Goal: Task Accomplishment & Management: Manage account settings

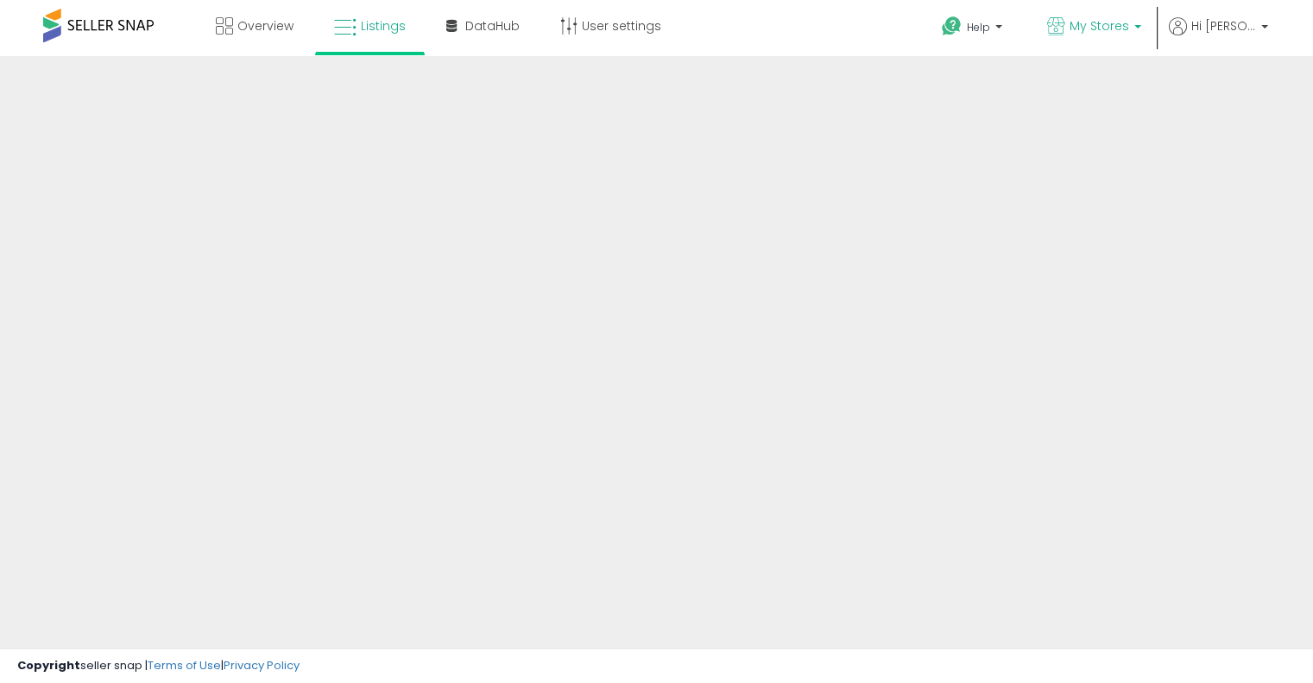
click at [1141, 22] on p "My Stores" at bounding box center [1094, 28] width 94 height 22
click at [1141, 30] on b at bounding box center [1138, 31] width 7 height 12
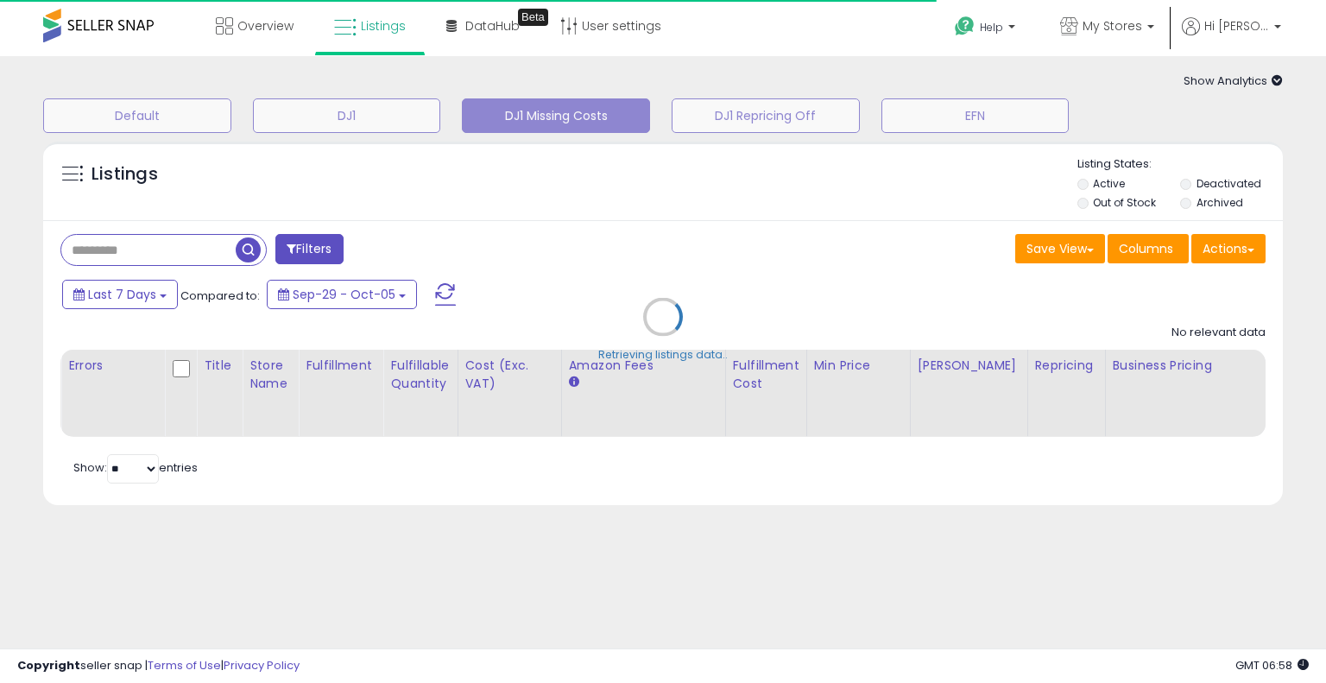
select select "**"
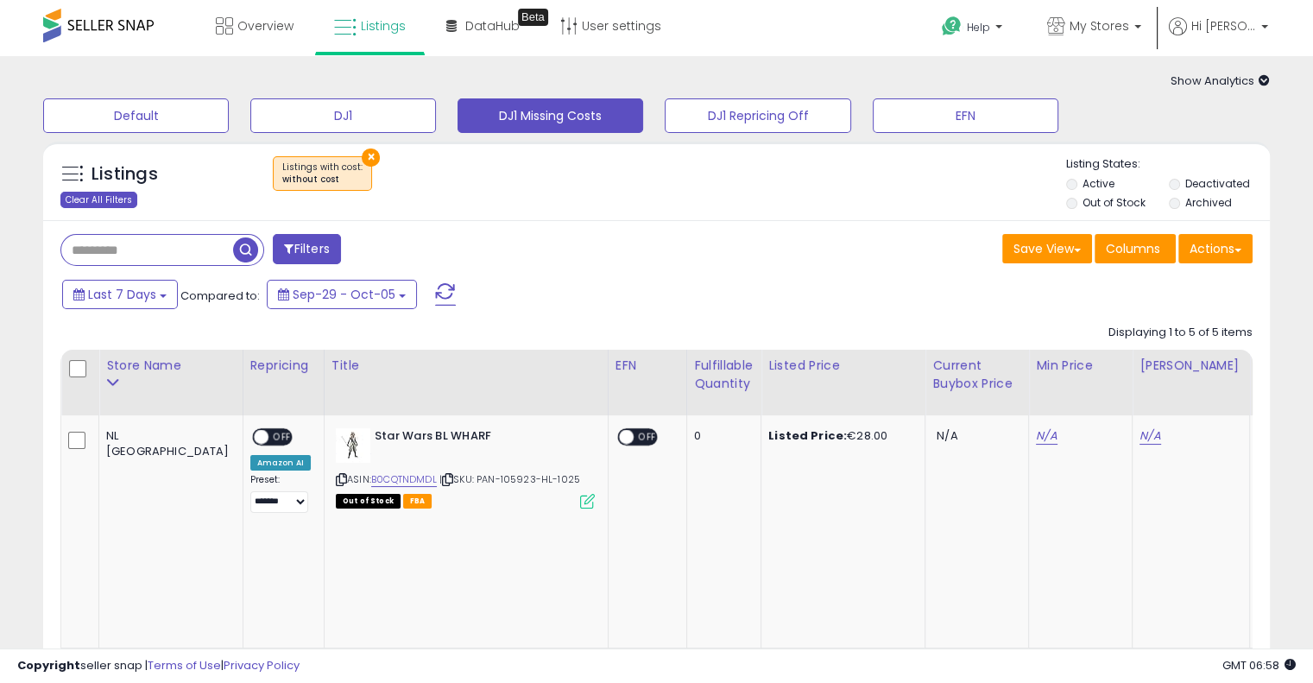
click at [115, 198] on div "Clear All Filters" at bounding box center [98, 200] width 77 height 16
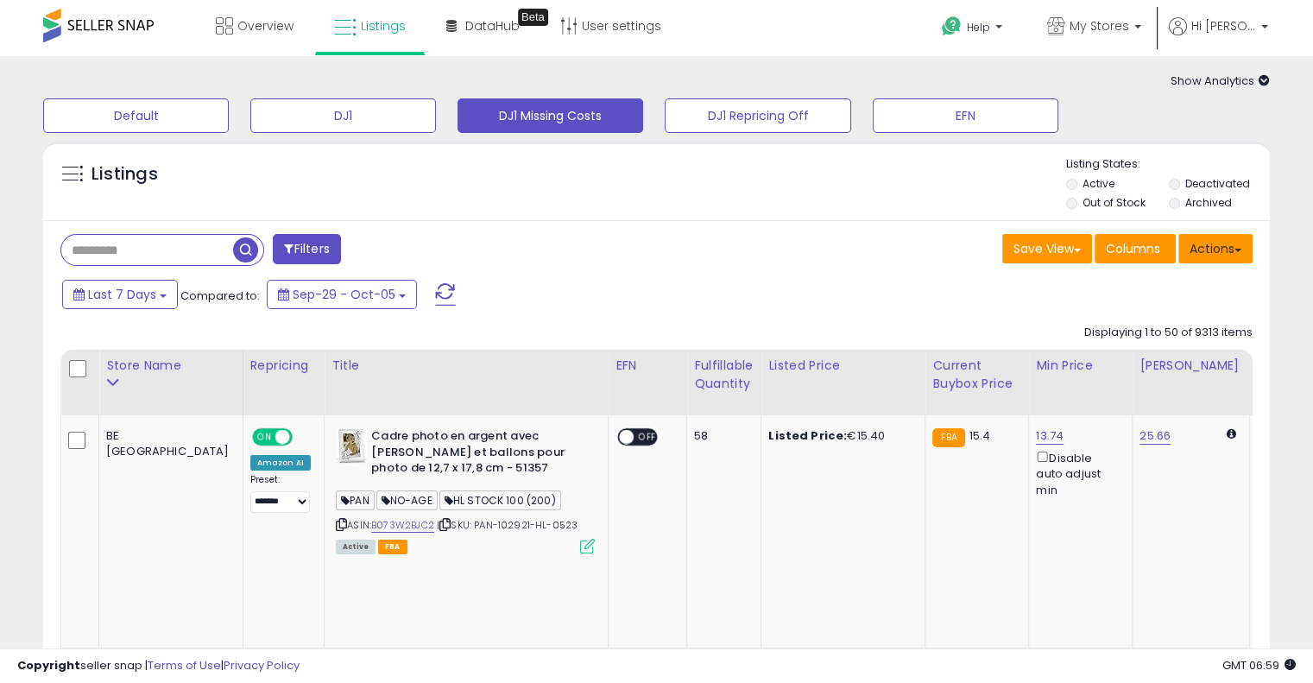
click at [1247, 250] on button "Actions" at bounding box center [1216, 248] width 74 height 29
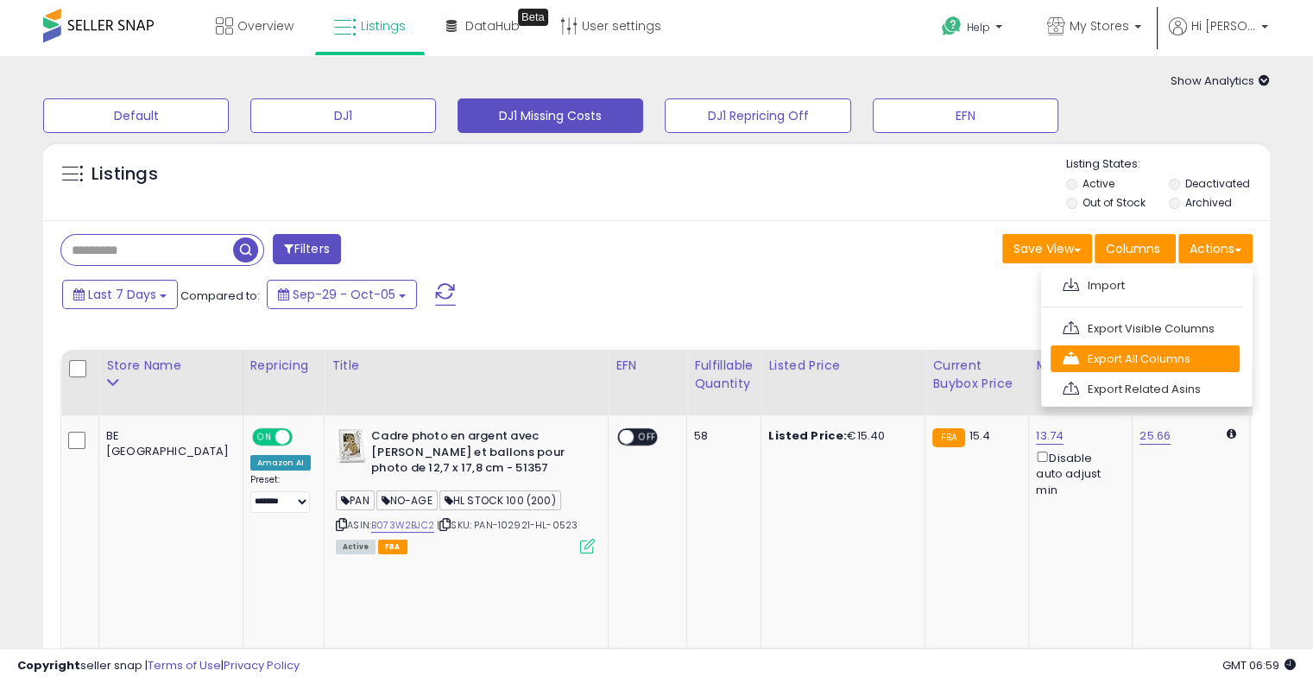
click at [1188, 357] on link "Export All Columns" at bounding box center [1145, 358] width 189 height 27
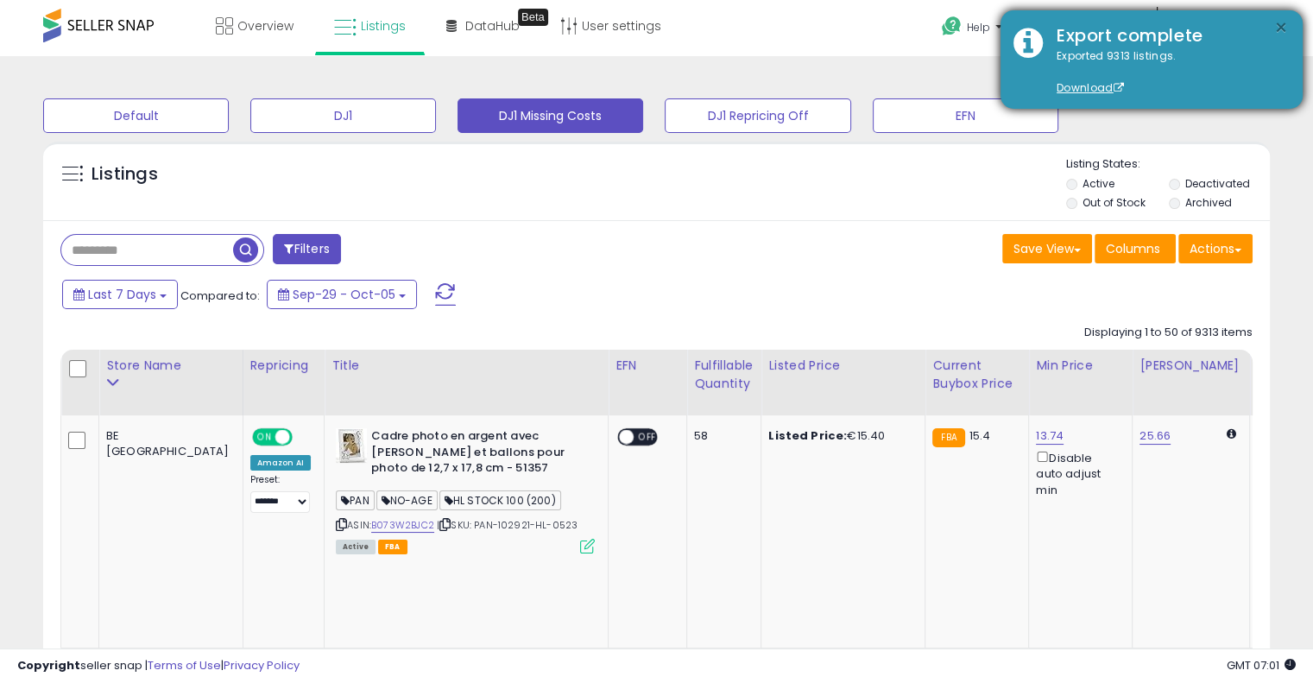
click at [1280, 25] on button "×" at bounding box center [1281, 28] width 14 height 22
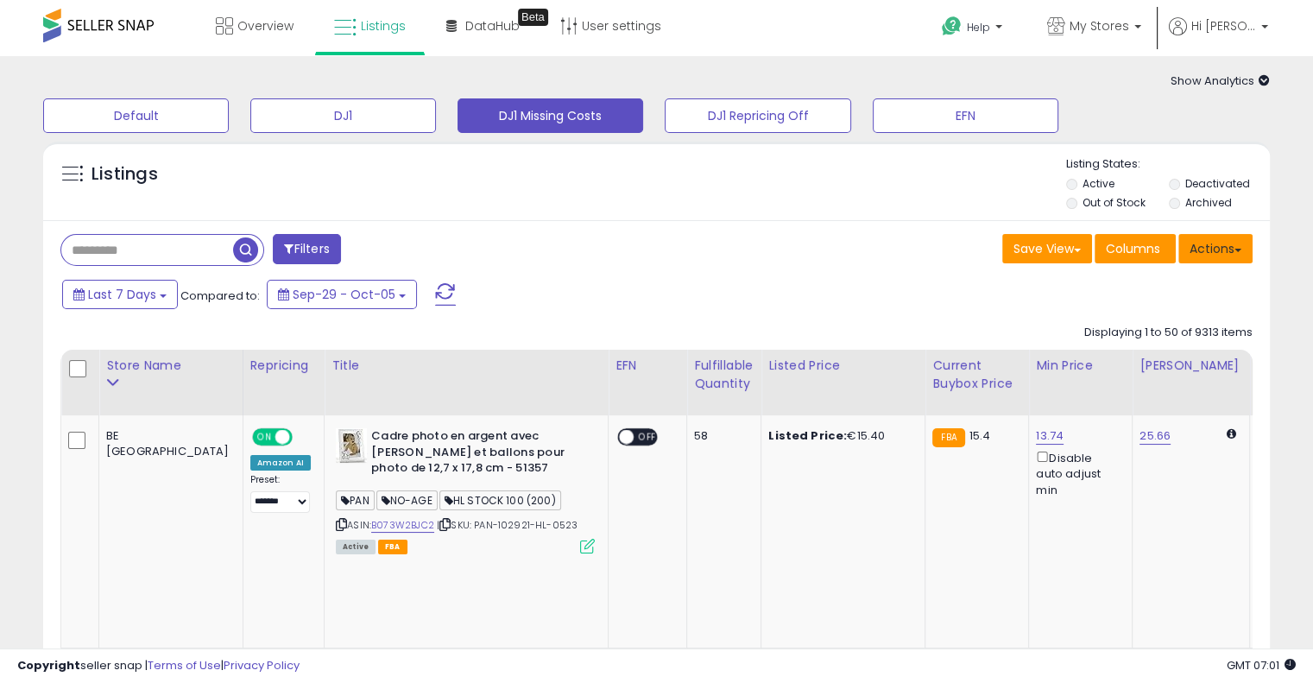
click at [1243, 254] on button "Actions" at bounding box center [1216, 248] width 74 height 29
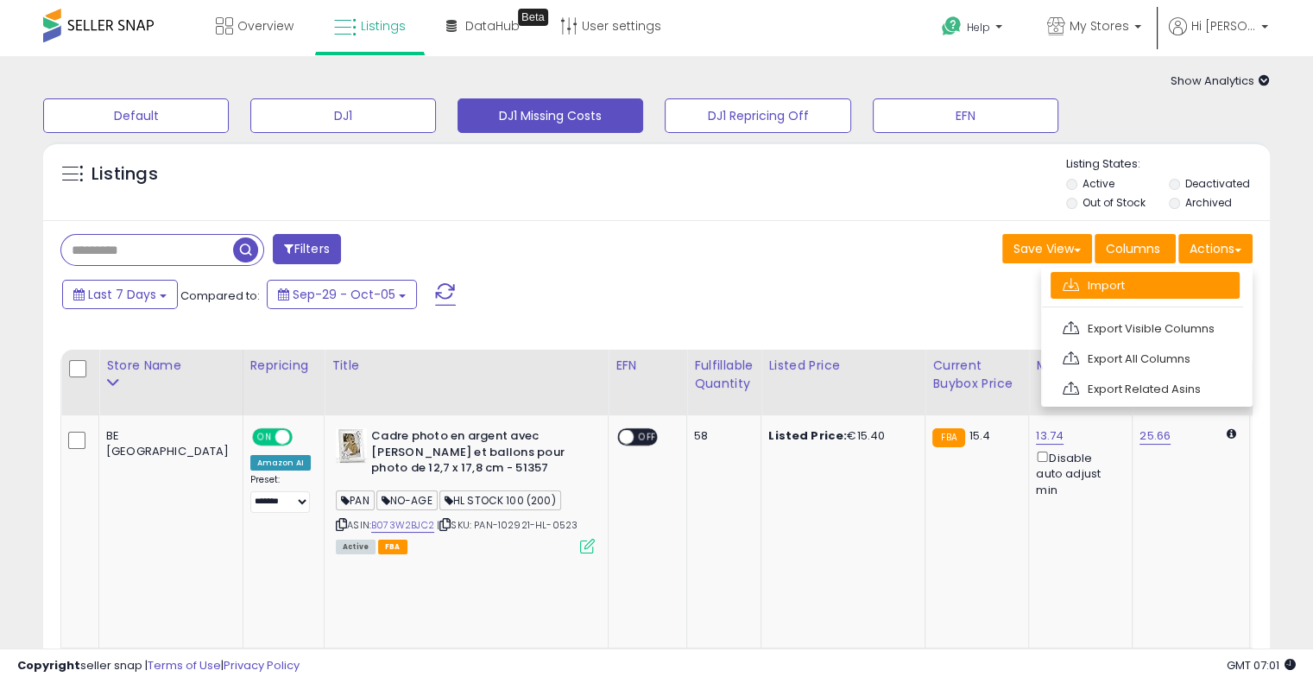
click at [1196, 287] on link "Import" at bounding box center [1145, 285] width 189 height 27
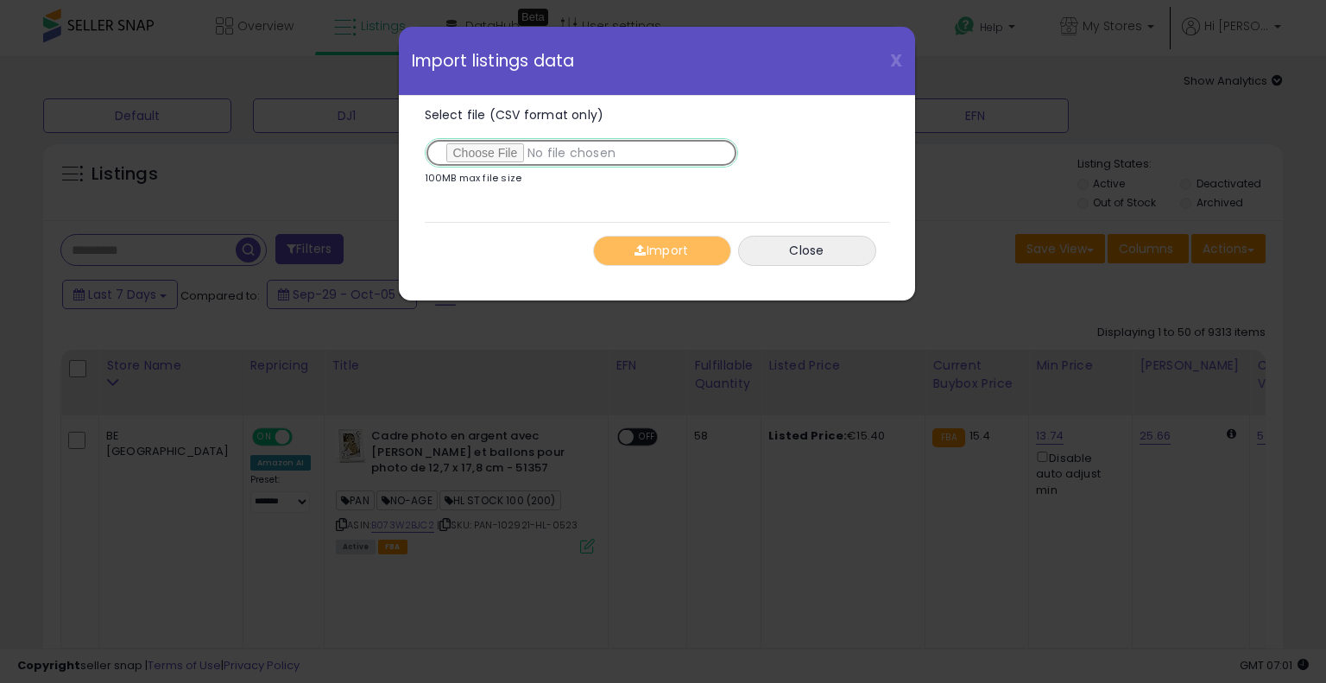
click at [510, 152] on input "Select file (CSV format only)" at bounding box center [581, 152] width 313 height 29
type input "**********"
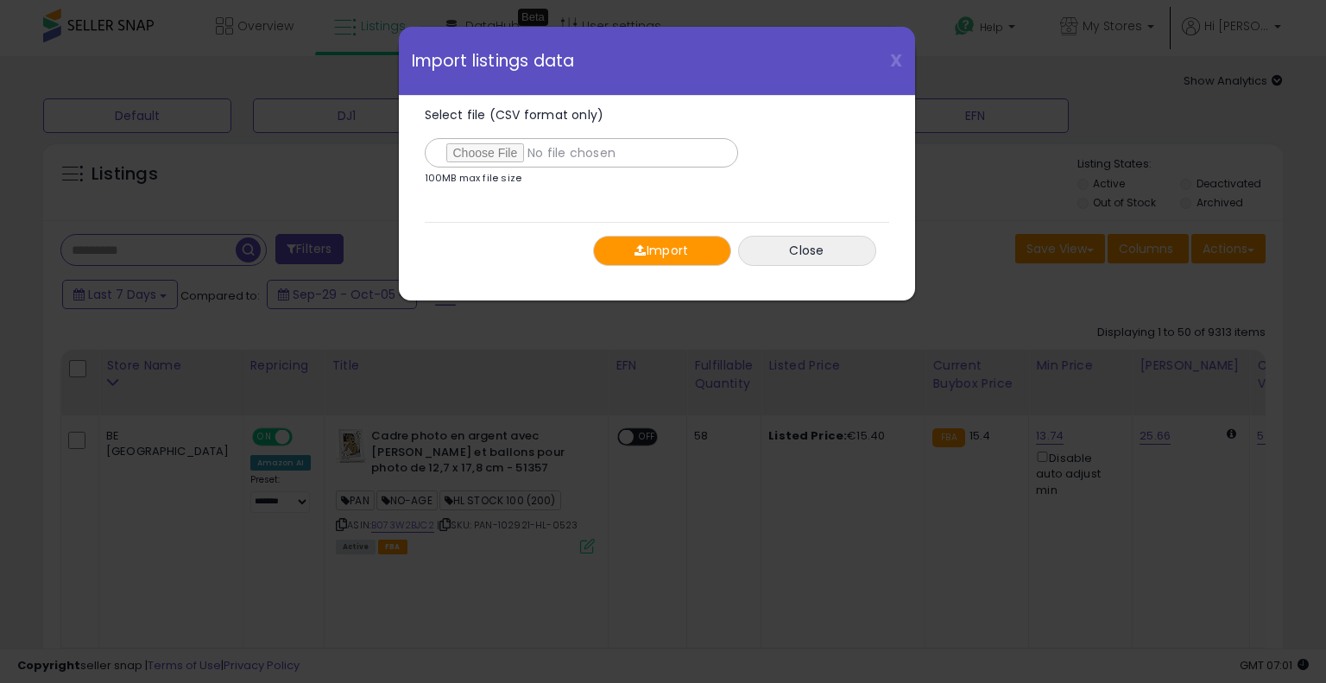
click at [690, 262] on button "Import" at bounding box center [662, 251] width 138 height 30
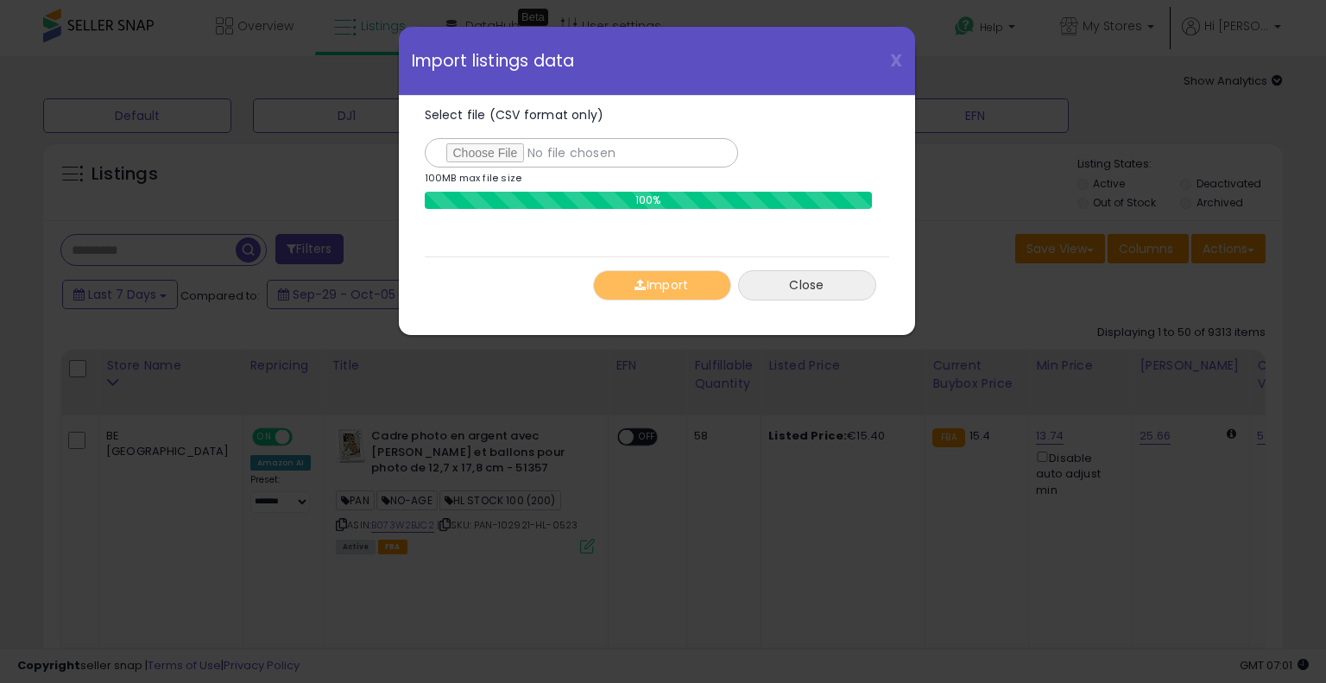
click at [813, 290] on button "Close" at bounding box center [807, 285] width 138 height 30
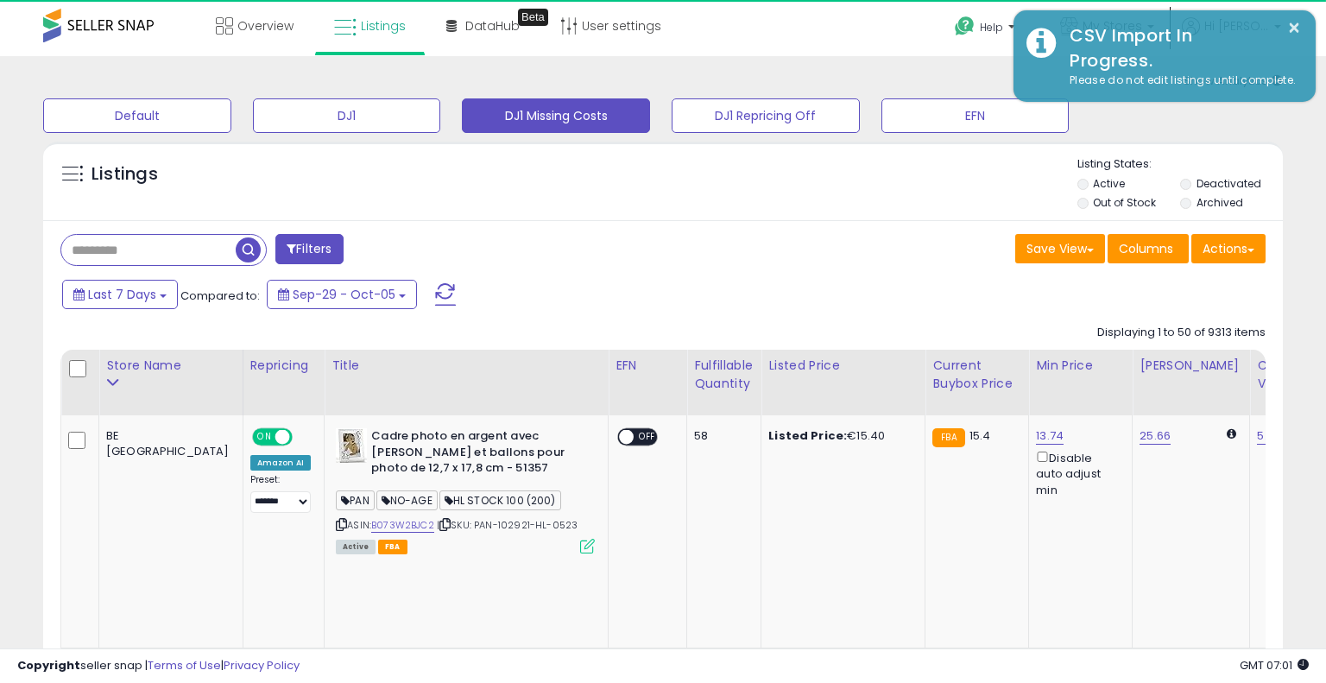
select select "**"
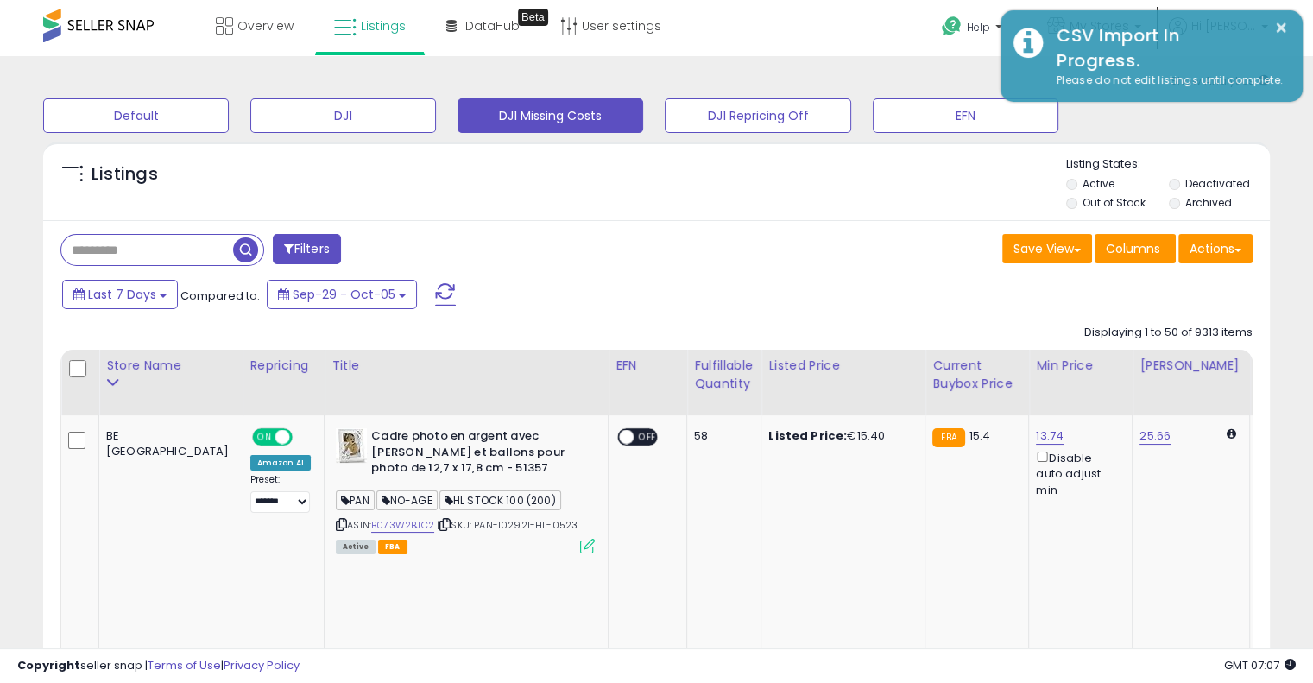
click at [854, 20] on div "Help Contact Support Search Knowledge Hub Request a Feature My Stores" at bounding box center [1070, 36] width 433 height 73
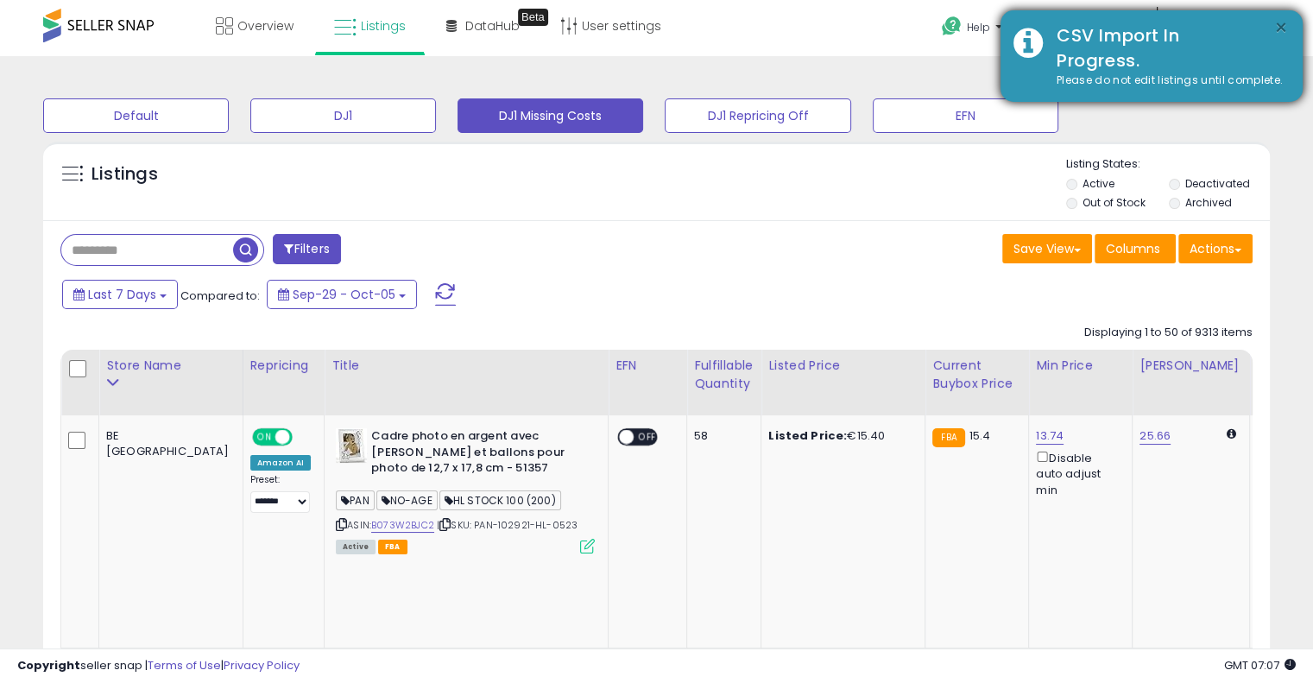
click at [1283, 28] on button "×" at bounding box center [1281, 28] width 14 height 22
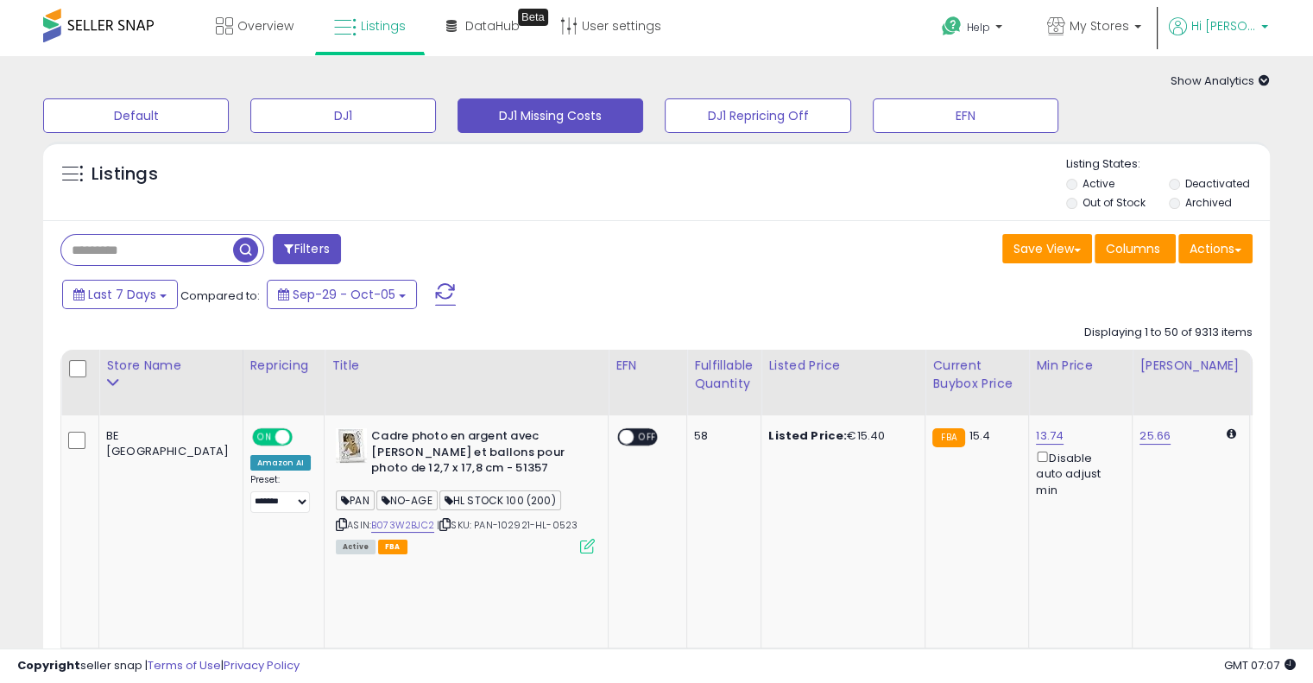
click at [1260, 28] on p "Hi [PERSON_NAME]" at bounding box center [1218, 28] width 99 height 22
click at [1241, 91] on link "Account" at bounding box center [1229, 92] width 46 height 16
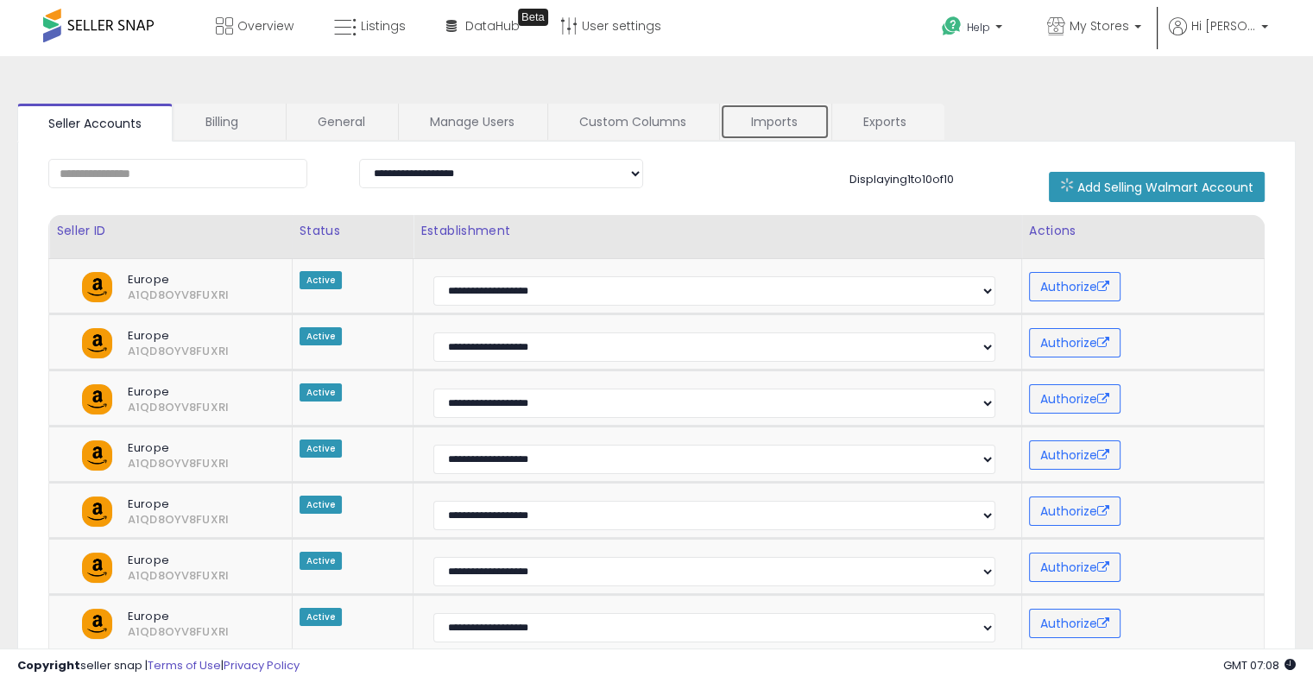
click at [756, 134] on link "Imports" at bounding box center [775, 122] width 110 height 36
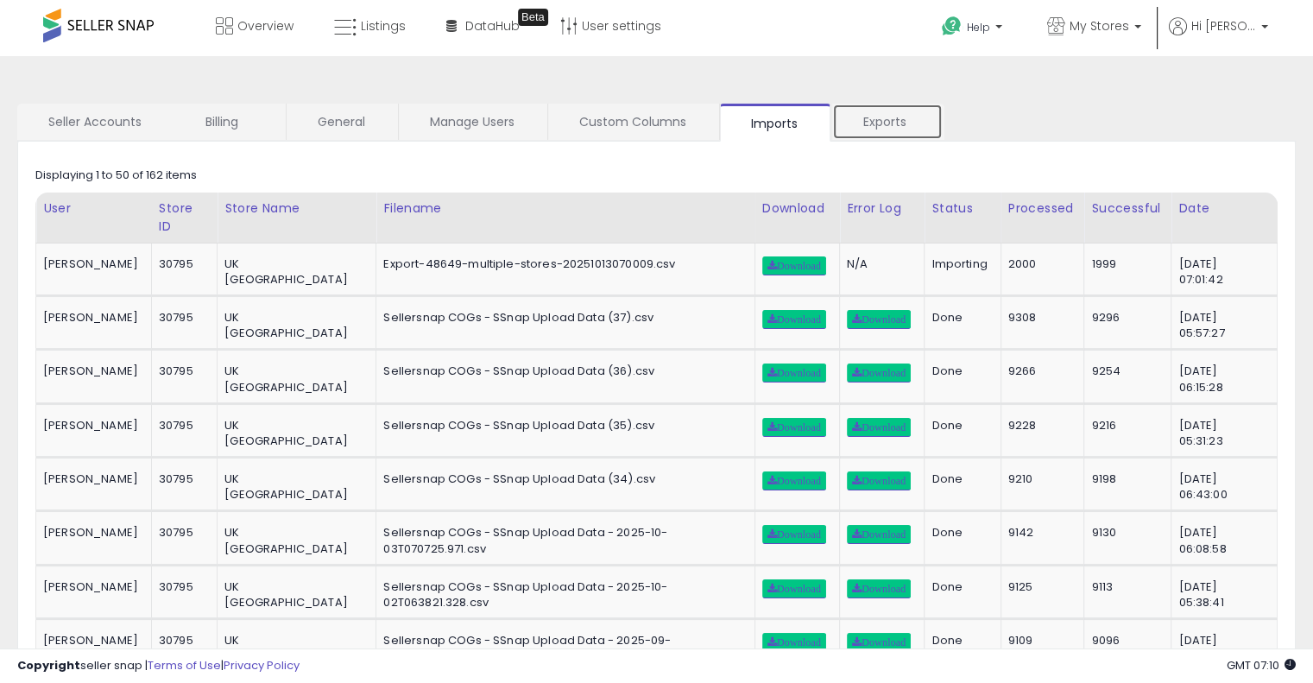
click at [868, 120] on link "Exports" at bounding box center [887, 122] width 111 height 36
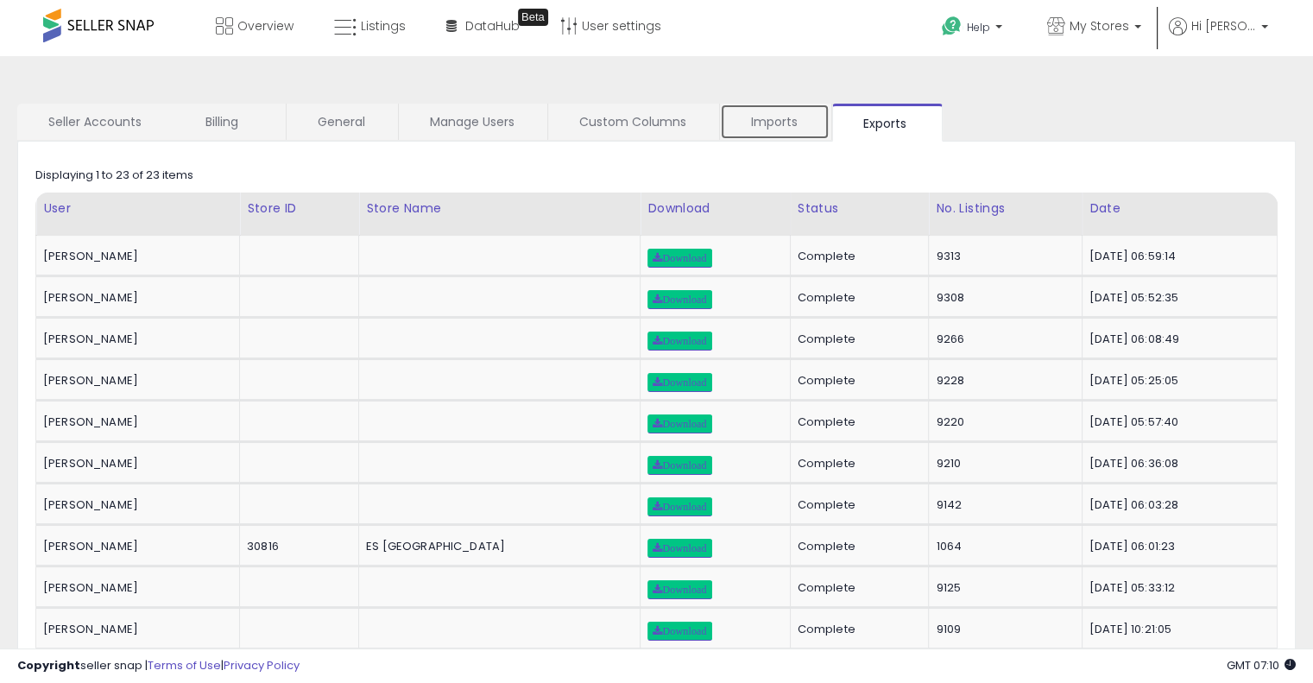
click at [770, 119] on link "Imports" at bounding box center [775, 122] width 110 height 36
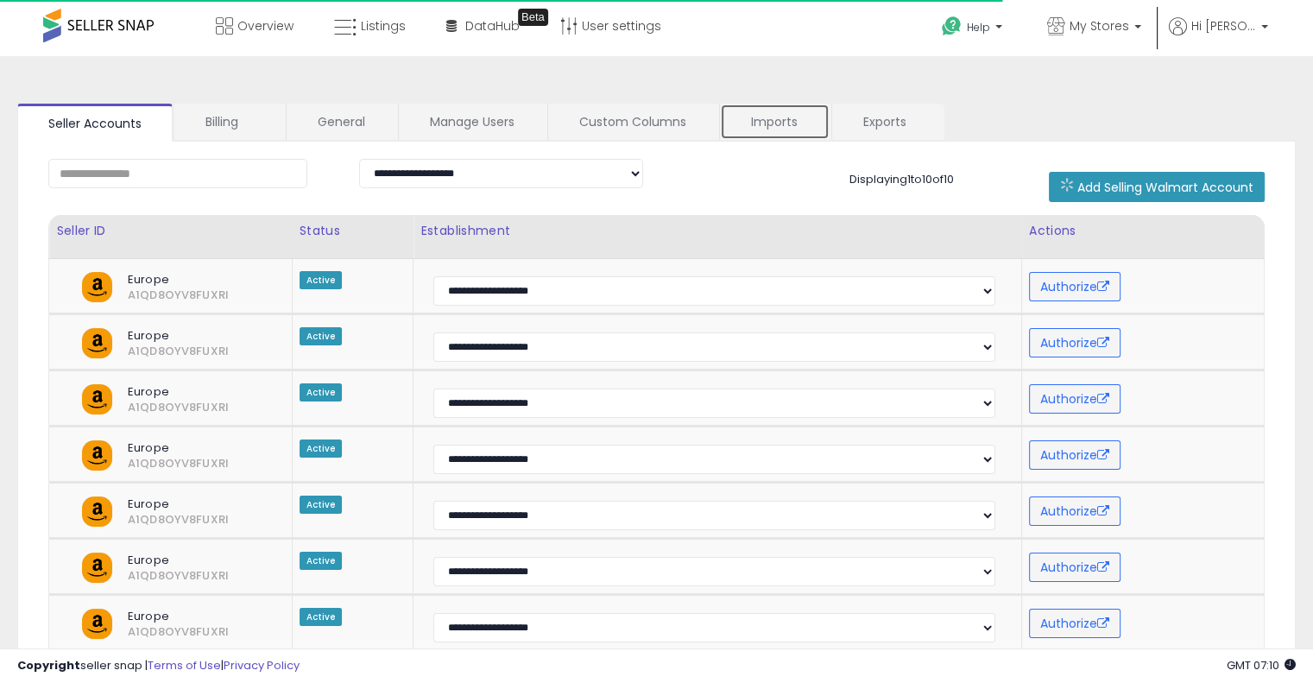
click at [776, 126] on link "Imports" at bounding box center [775, 122] width 110 height 36
click at [770, 123] on link "Imports" at bounding box center [775, 122] width 110 height 36
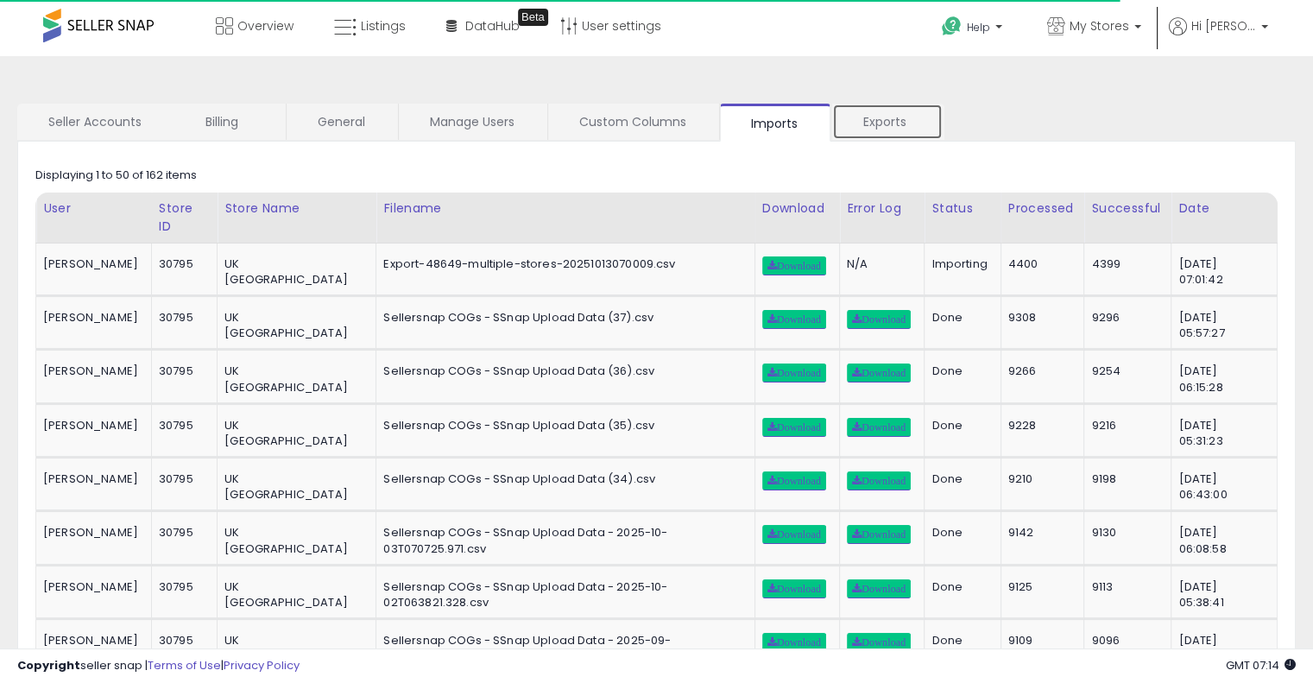
click at [889, 124] on link "Exports" at bounding box center [887, 122] width 111 height 36
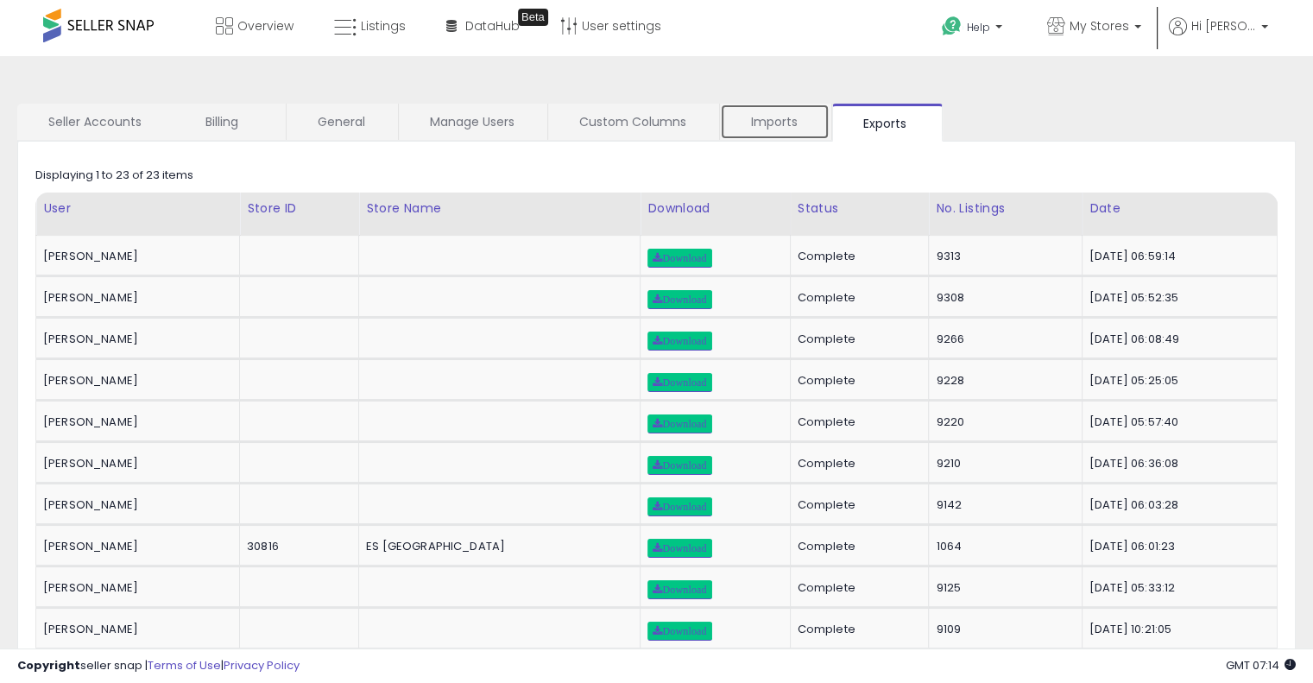
click at [781, 126] on link "Imports" at bounding box center [775, 122] width 110 height 36
